Goal: Task Accomplishment & Management: Manage account settings

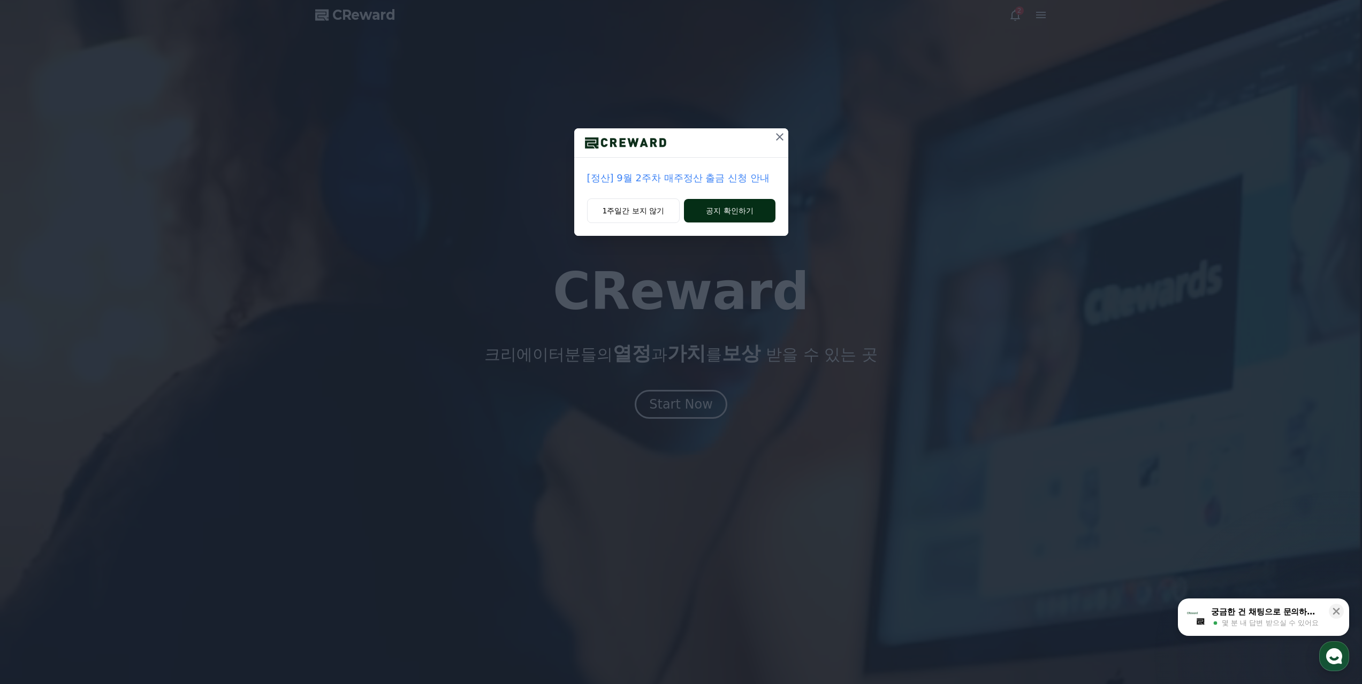
click at [721, 199] on button "공지 확인하기" at bounding box center [729, 211] width 91 height 24
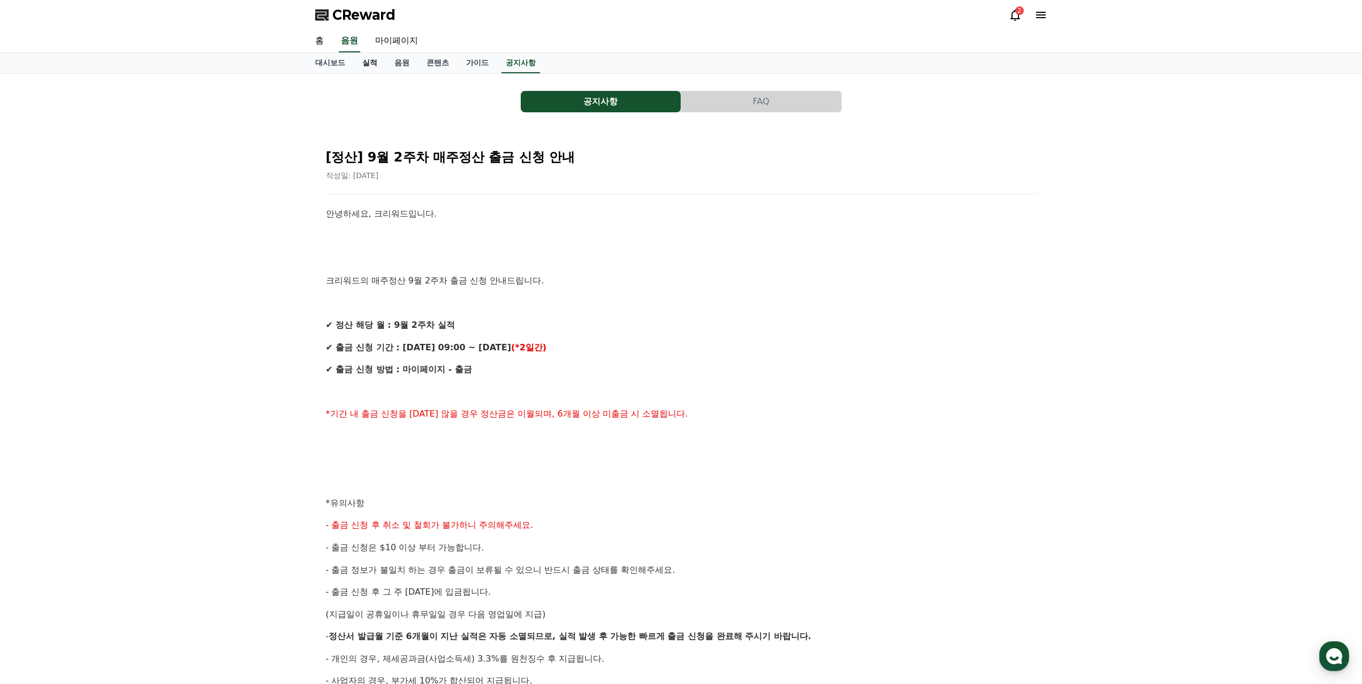
click at [365, 57] on link "실적" at bounding box center [370, 63] width 32 height 20
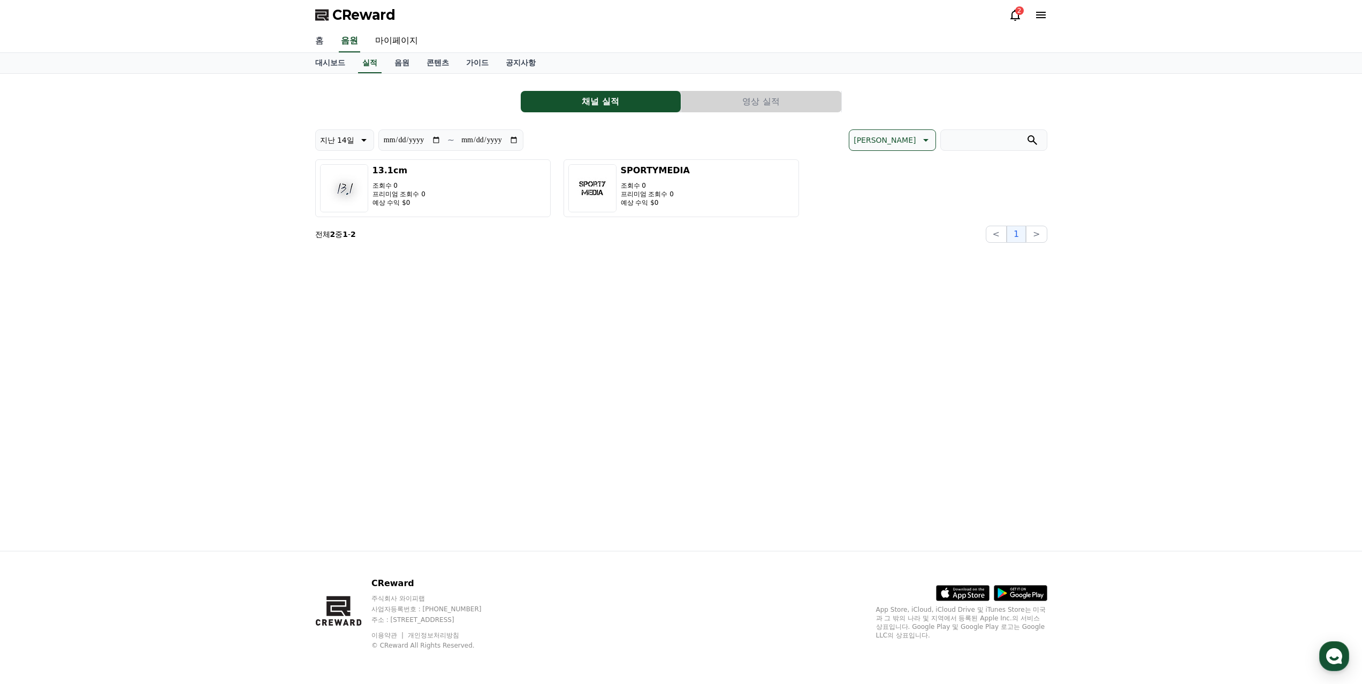
click at [323, 39] on link "홈" at bounding box center [320, 41] width 26 height 22
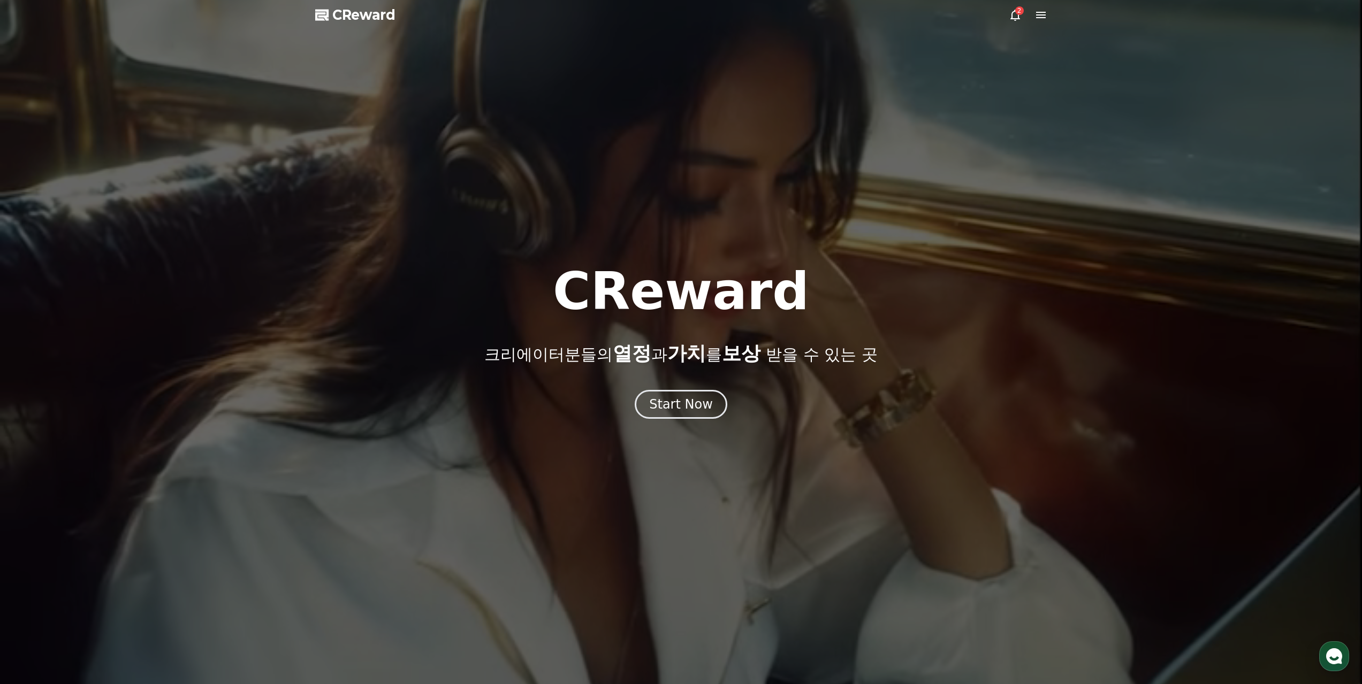
click at [372, 13] on span "CReward" at bounding box center [363, 14] width 63 height 17
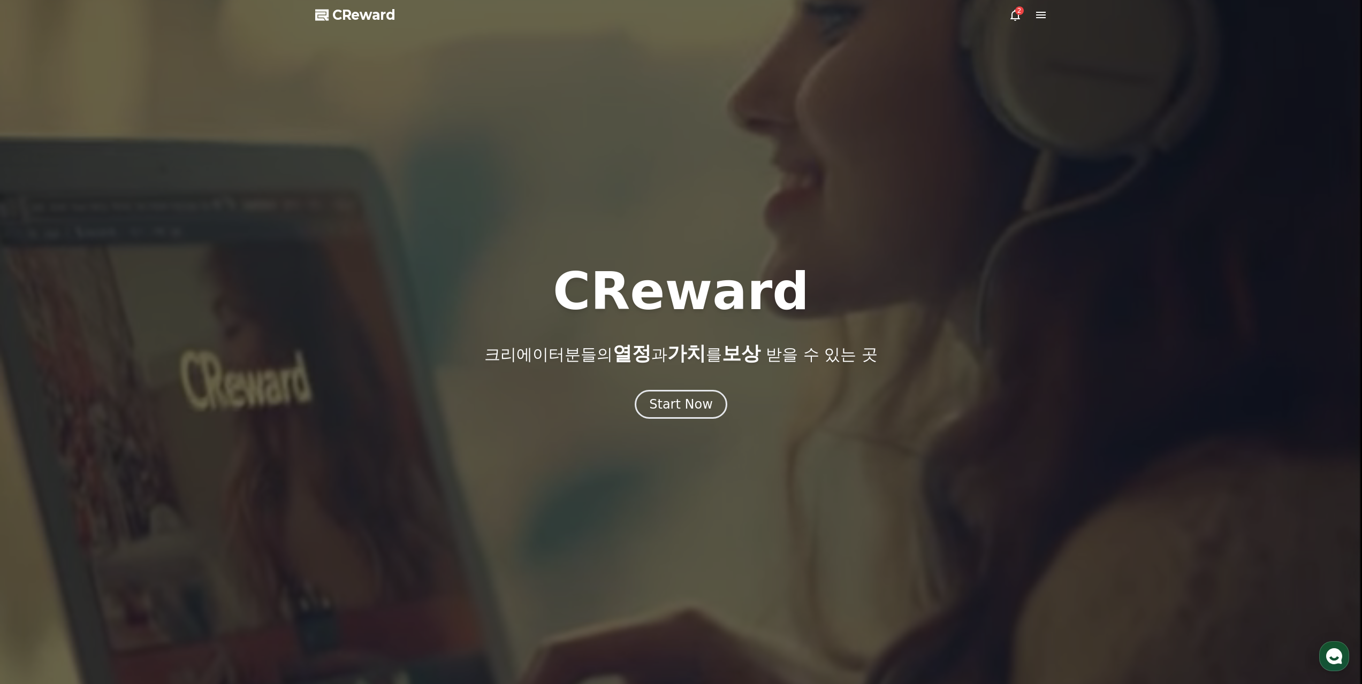
click at [374, 18] on span "CReward" at bounding box center [363, 14] width 63 height 17
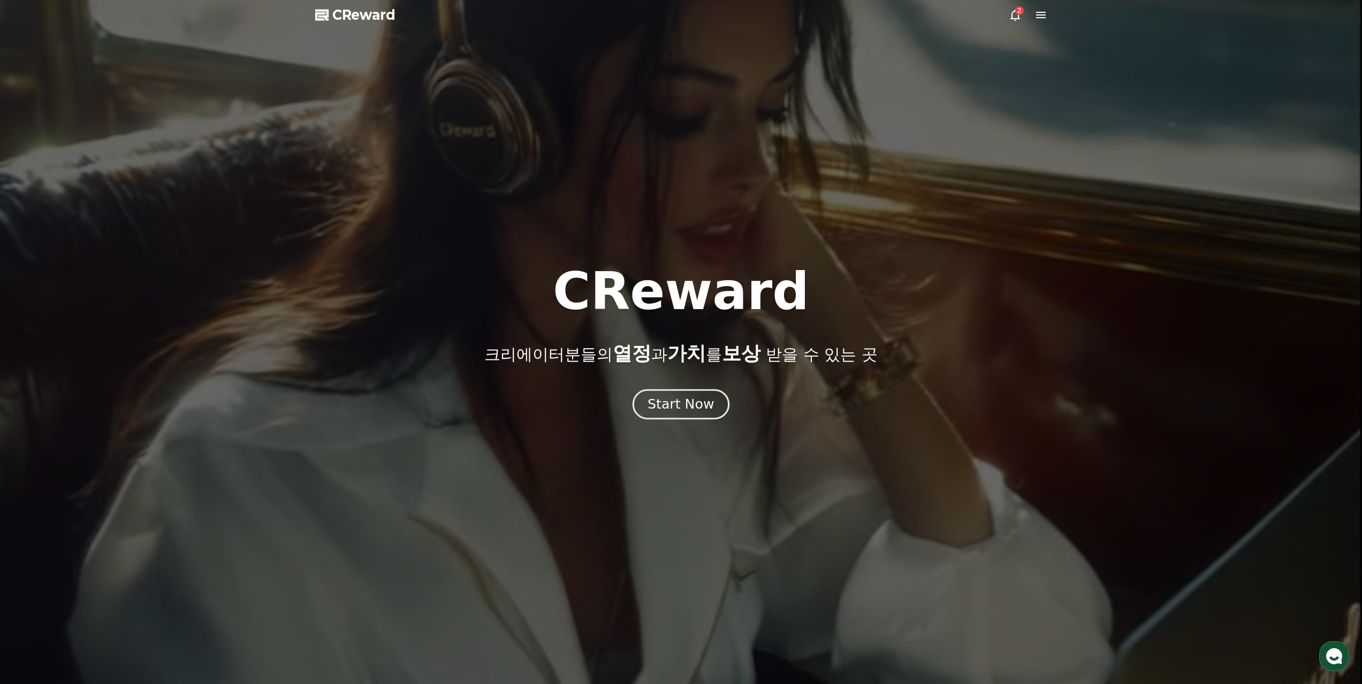
click at [685, 401] on div "Start Now" at bounding box center [680, 404] width 66 height 18
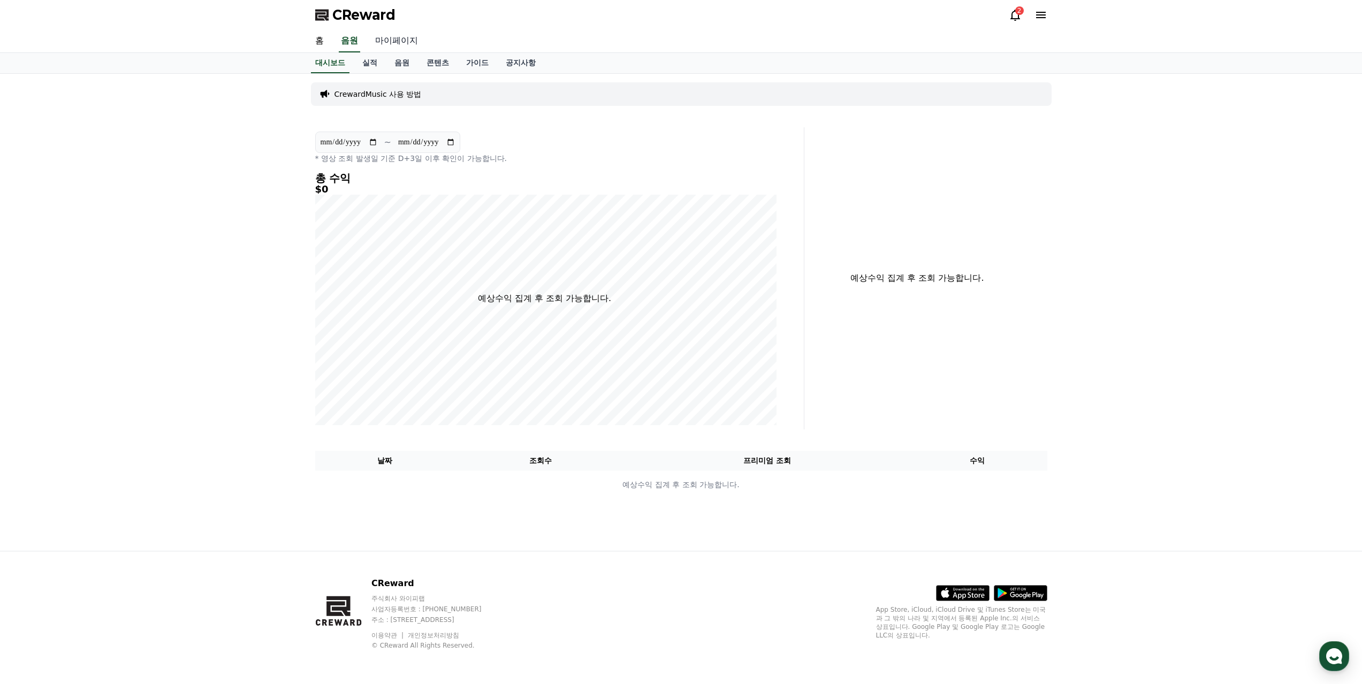
click at [394, 31] on link "마이페이지" at bounding box center [397, 41] width 60 height 22
select select "**********"
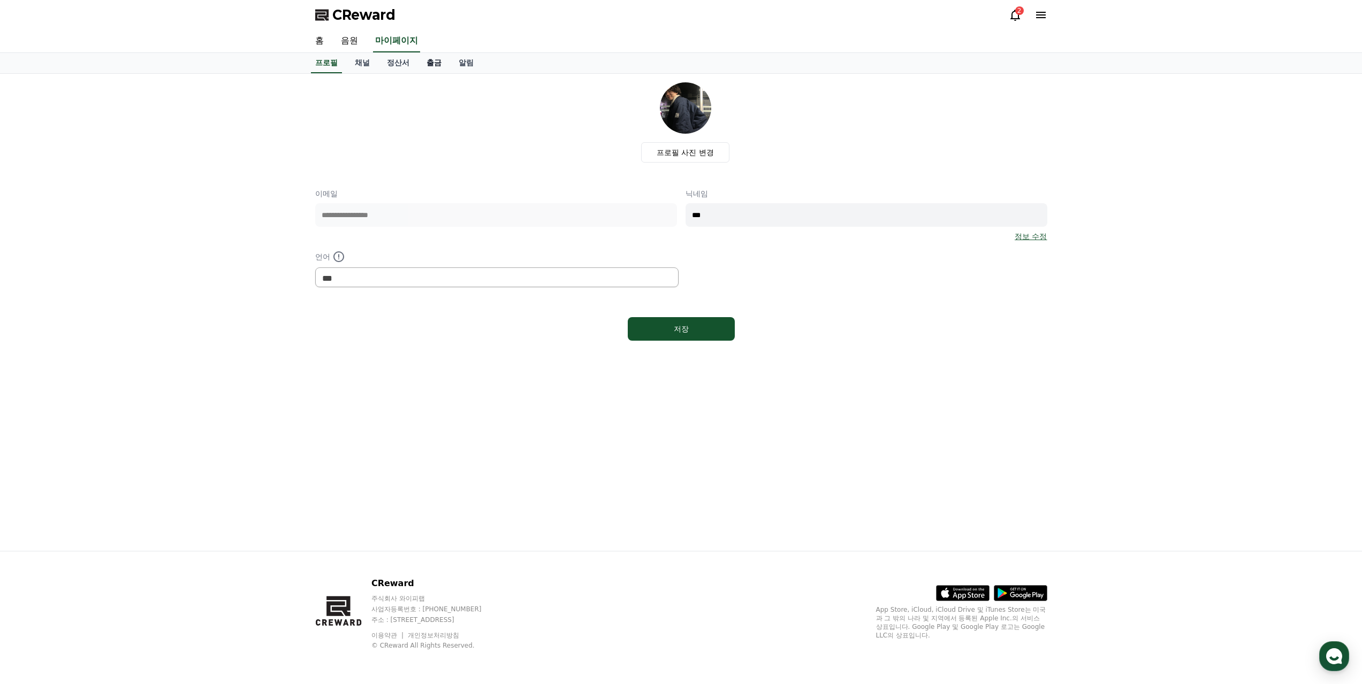
click at [421, 56] on link "출금" at bounding box center [434, 63] width 32 height 20
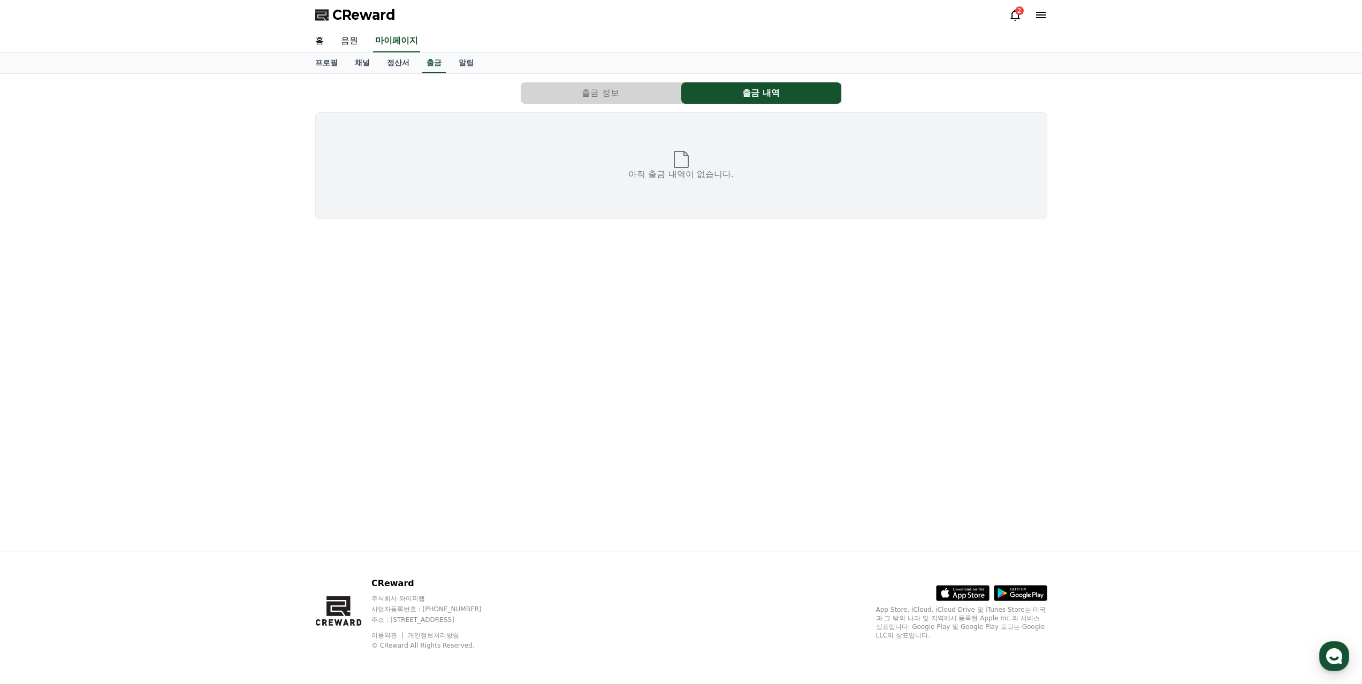
click at [581, 82] on button "출금 정보" at bounding box center [601, 92] width 160 height 21
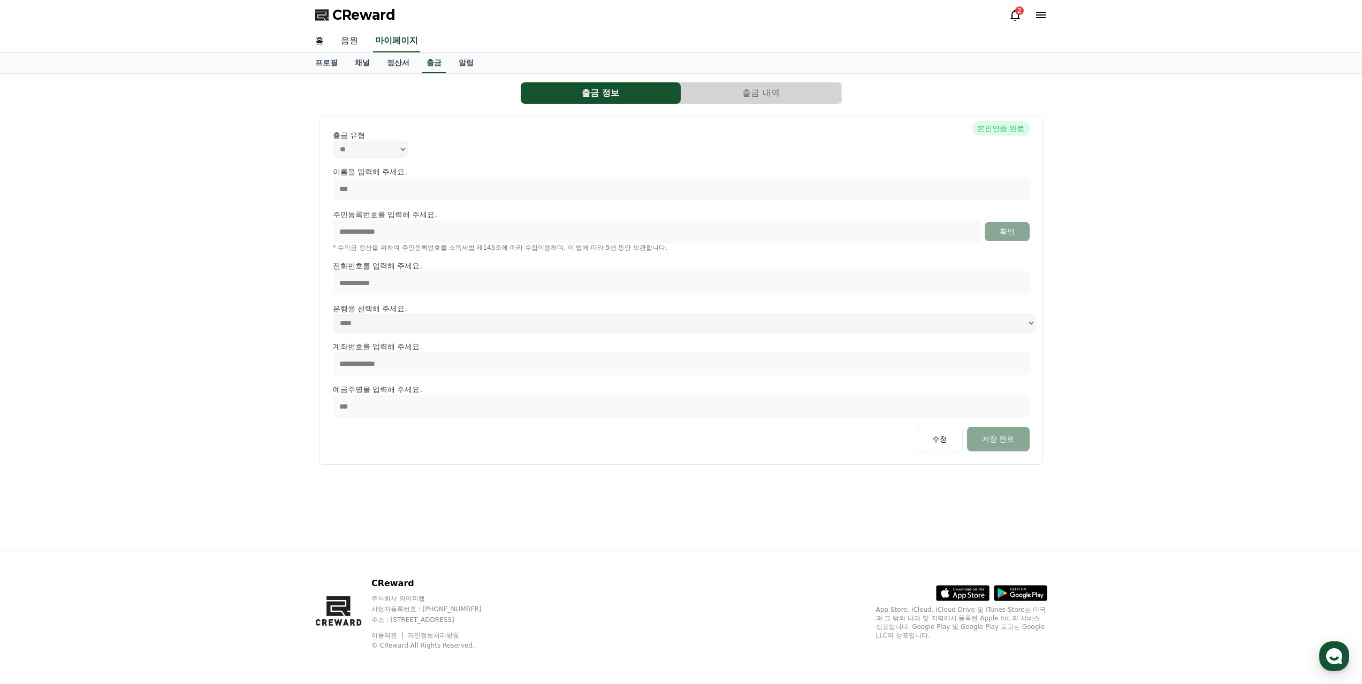
click at [350, 37] on link "음원" at bounding box center [349, 41] width 34 height 22
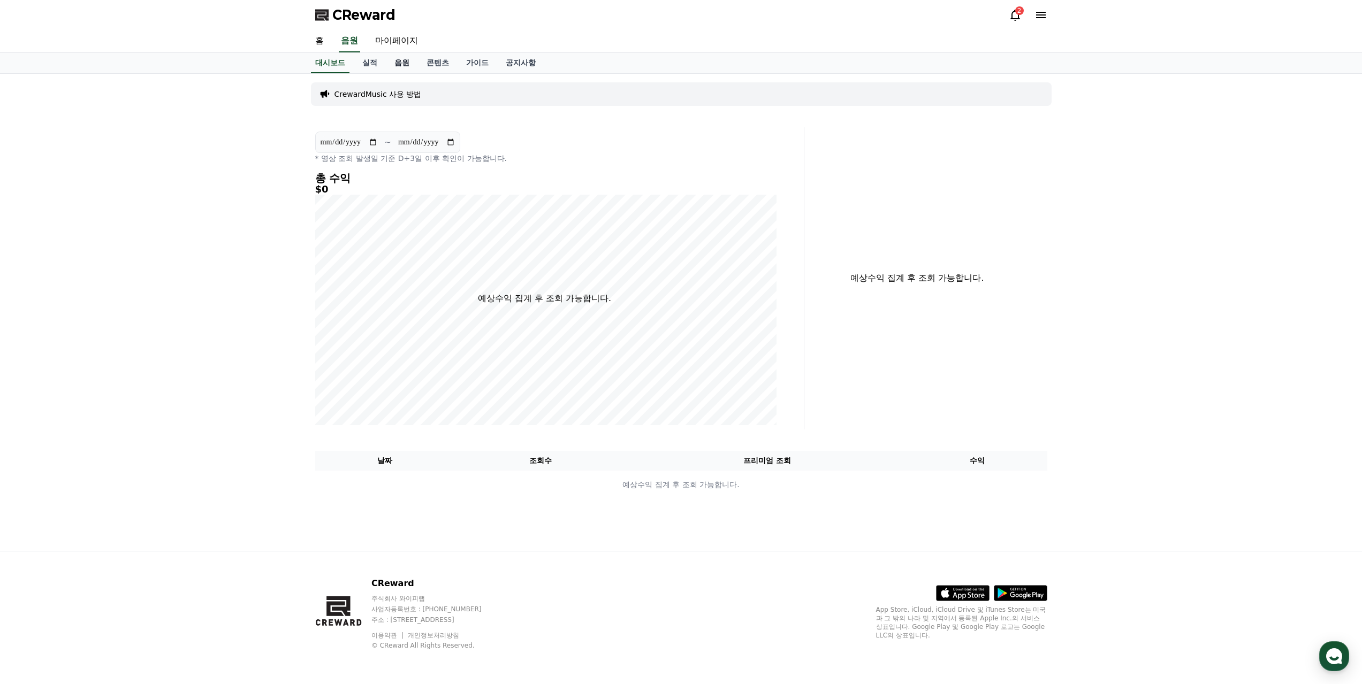
click at [387, 58] on link "음원" at bounding box center [402, 63] width 32 height 20
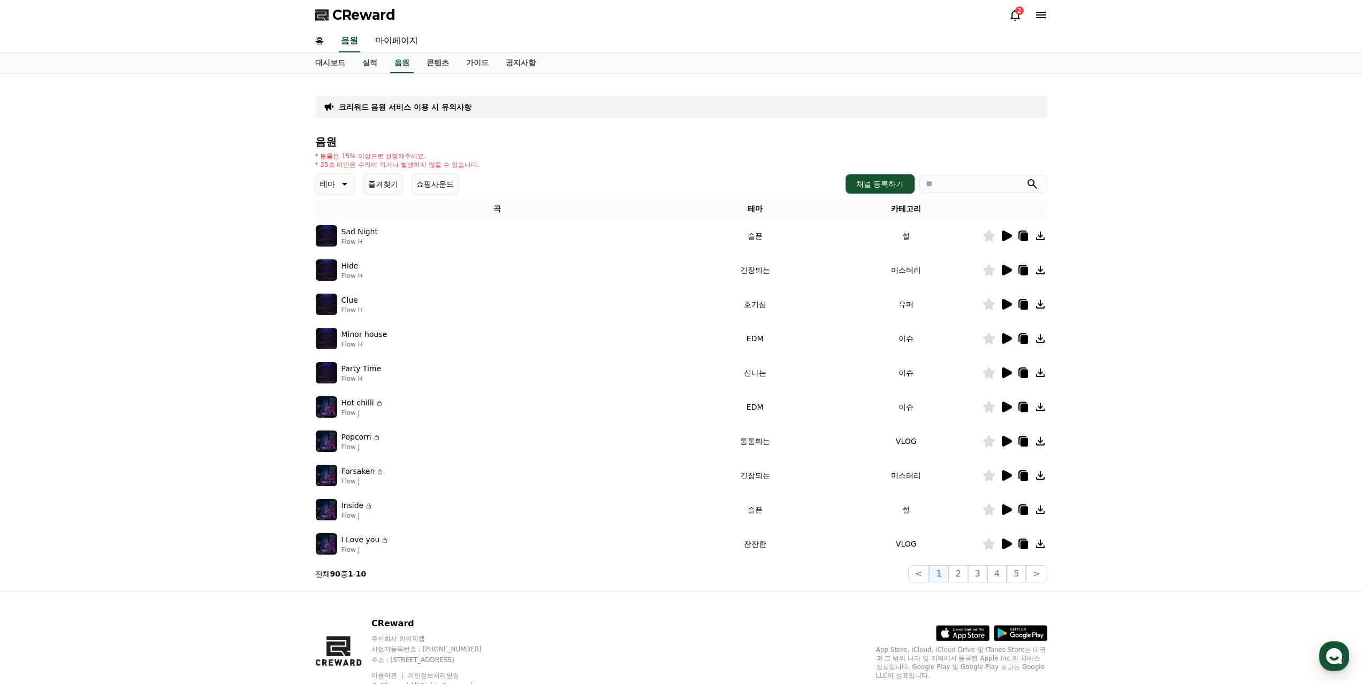
click at [1009, 265] on icon at bounding box center [1007, 270] width 10 height 11
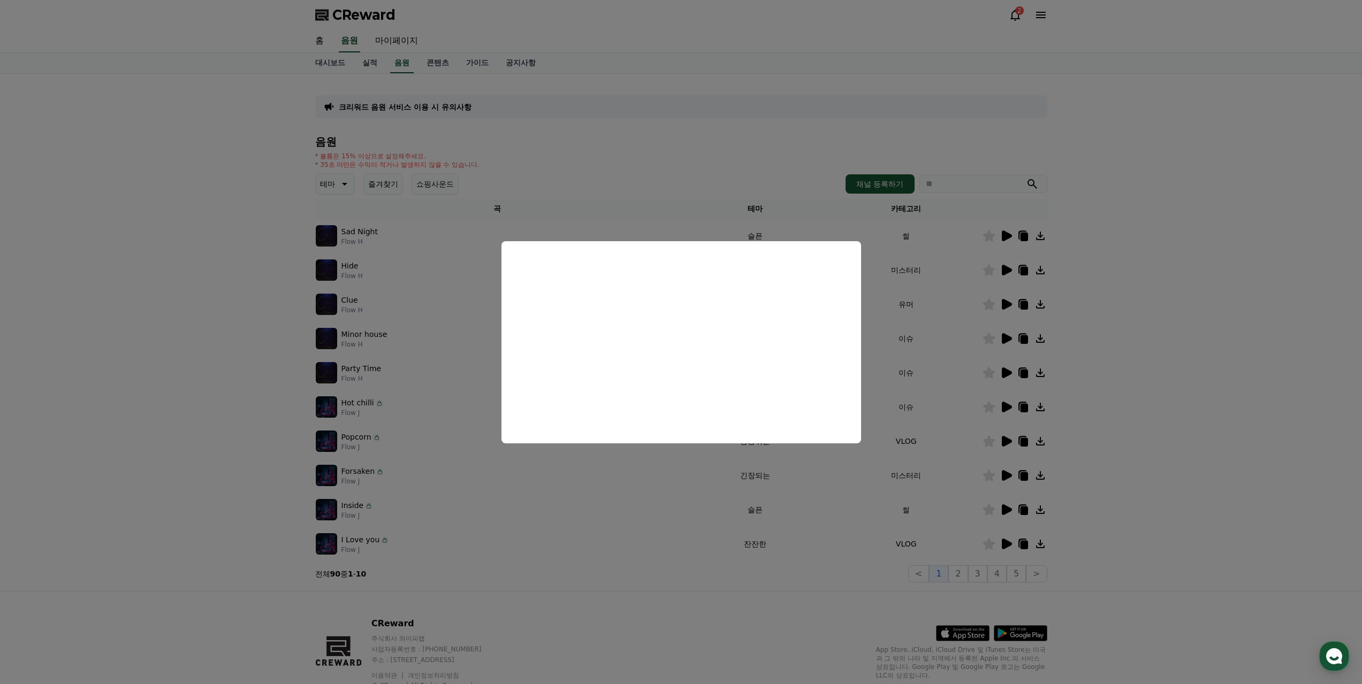
click at [1221, 345] on button "close modal" at bounding box center [681, 342] width 1362 height 684
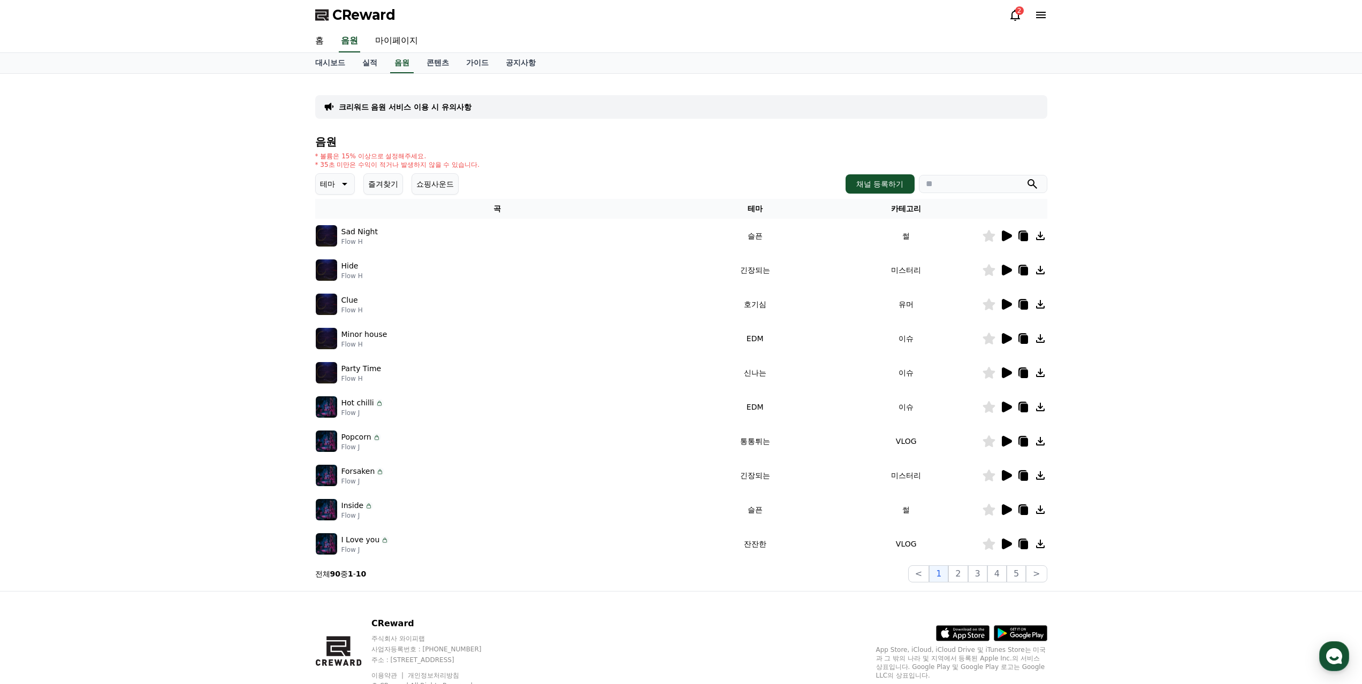
click at [1020, 14] on icon at bounding box center [1015, 15] width 10 height 11
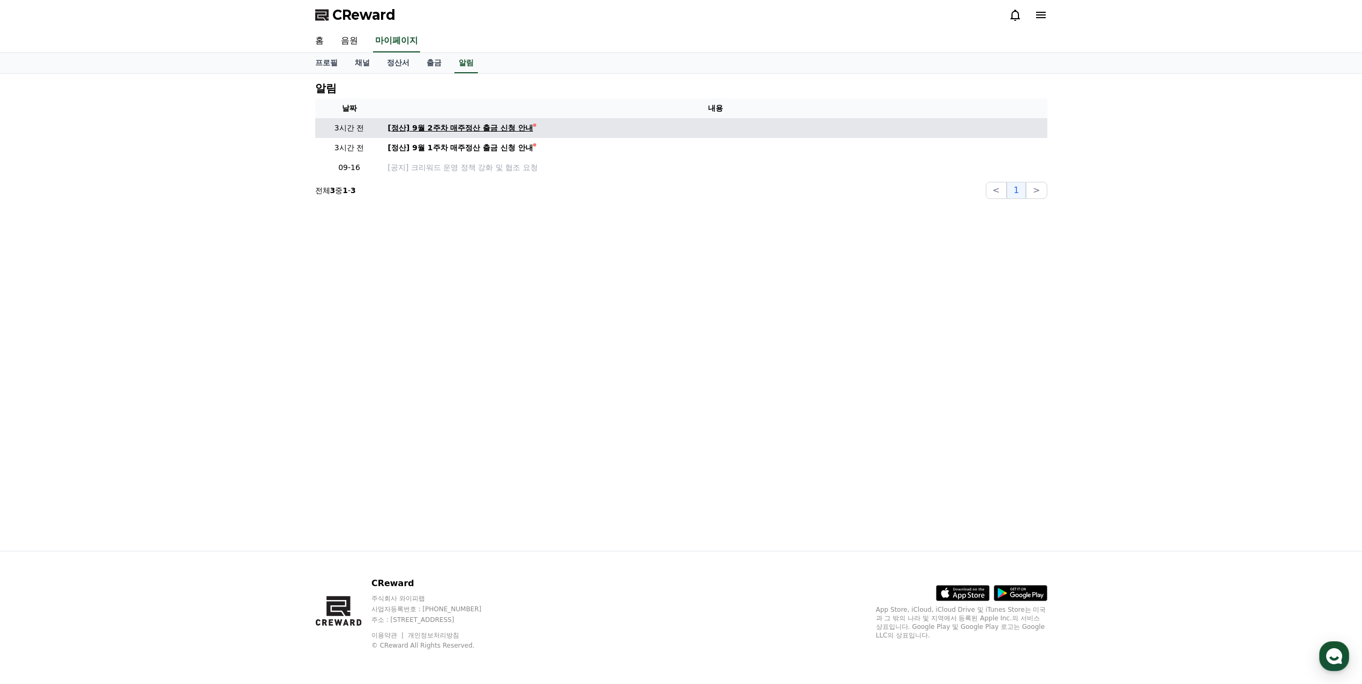
click at [475, 123] on div "[정산] 9월 2주차 매주정산 출금 신청 안내" at bounding box center [461, 128] width 146 height 11
